Goal: Task Accomplishment & Management: Complete application form

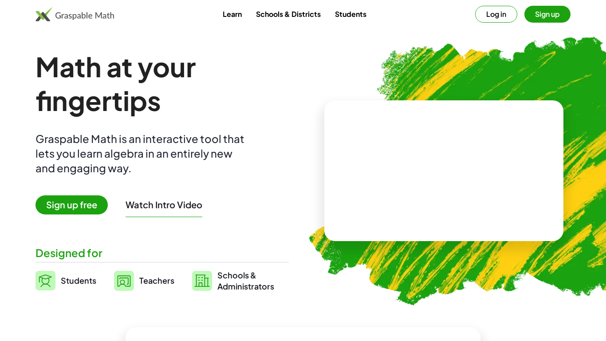
click at [531, 16] on button "Sign up" at bounding box center [548, 14] width 46 height 17
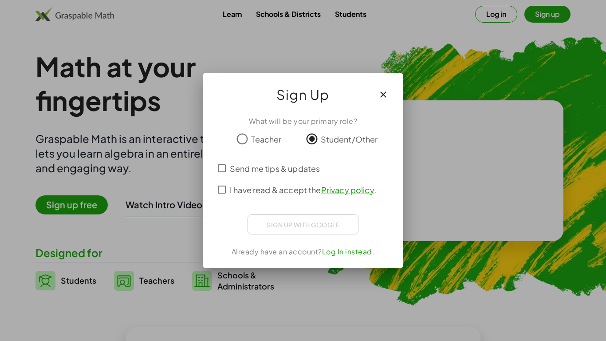
click at [299, 171] on span "Send me tips & updates" at bounding box center [275, 168] width 90 height 12
click at [281, 191] on span "I have read & accept the Privacy policy ." at bounding box center [303, 190] width 147 height 12
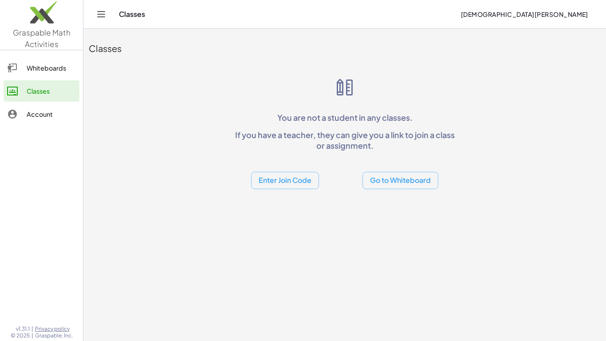
click at [305, 180] on button "Enter Join Code" at bounding box center [285, 180] width 68 height 17
click at [286, 199] on div "Join Class" at bounding box center [285, 203] width 54 height 11
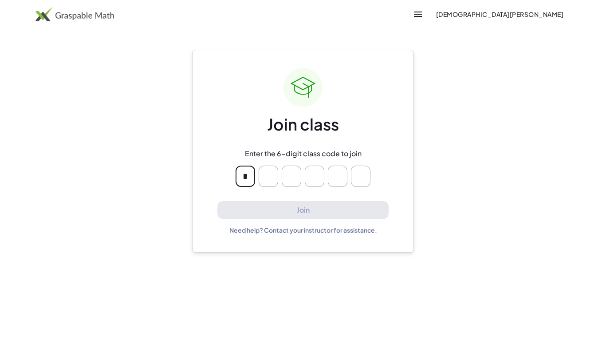
type input "*"
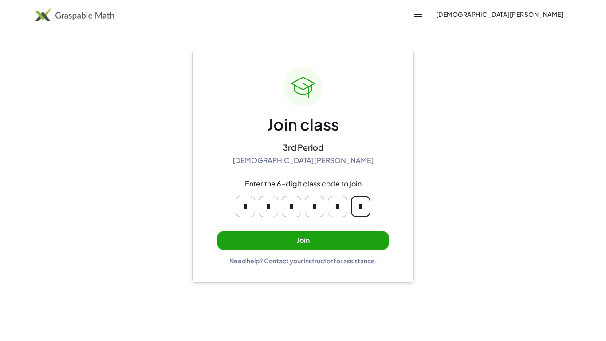
type input "*"
click at [333, 241] on button "Join" at bounding box center [303, 240] width 171 height 18
